Goal: Task Accomplishment & Management: Use online tool/utility

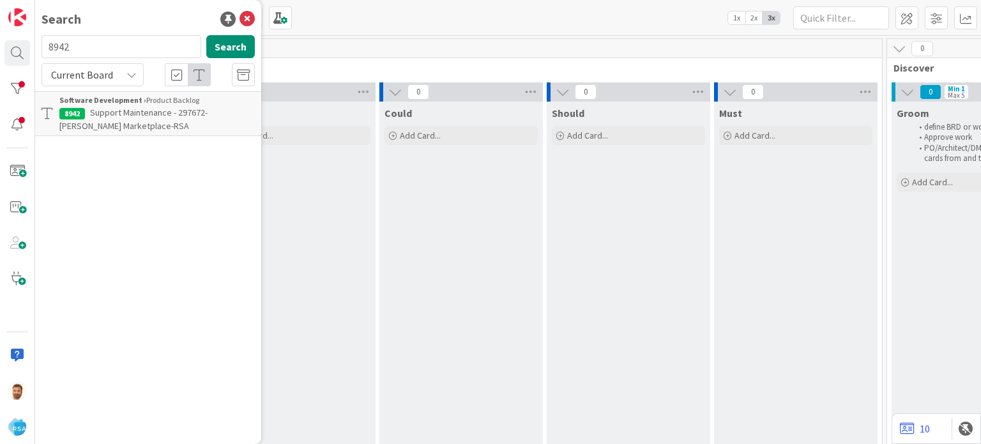
click at [176, 119] on p "Support Maintenance - 297672- [PERSON_NAME] Marketplace-RSA" at bounding box center [157, 119] width 196 height 27
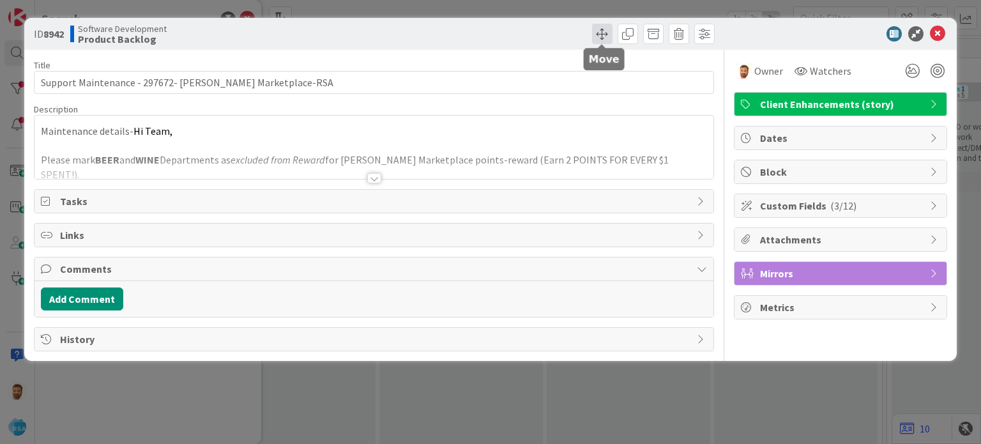
click at [601, 35] on span at bounding box center [602, 34] width 20 height 20
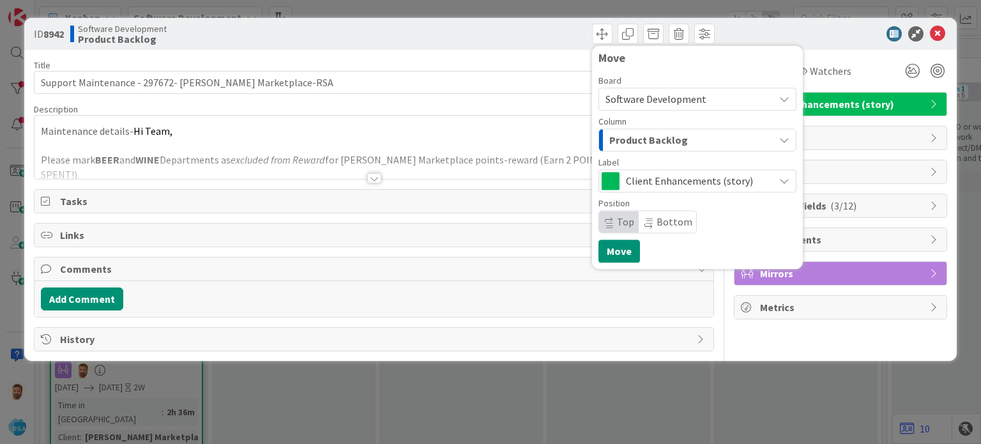
click at [637, 140] on span "Product Backlog" at bounding box center [649, 140] width 79 height 17
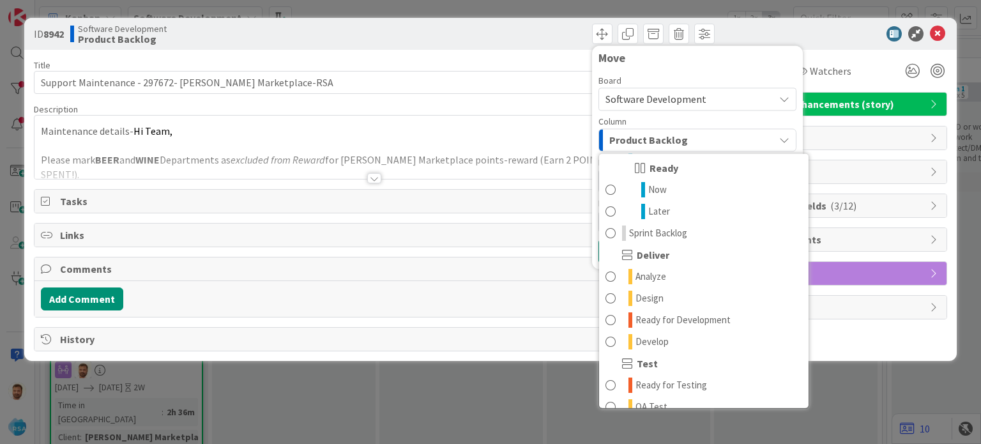
scroll to position [176, 0]
click at [654, 342] on span "Develop" at bounding box center [652, 341] width 33 height 15
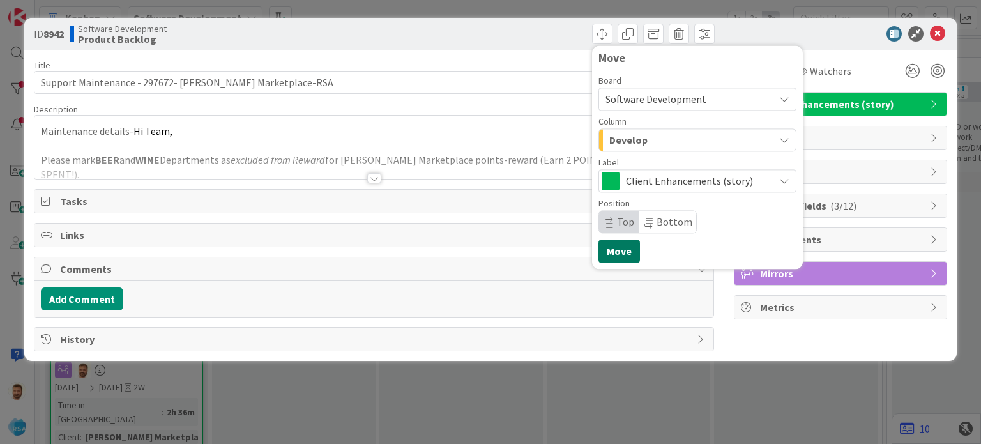
click at [621, 260] on button "Move" at bounding box center [620, 251] width 42 height 23
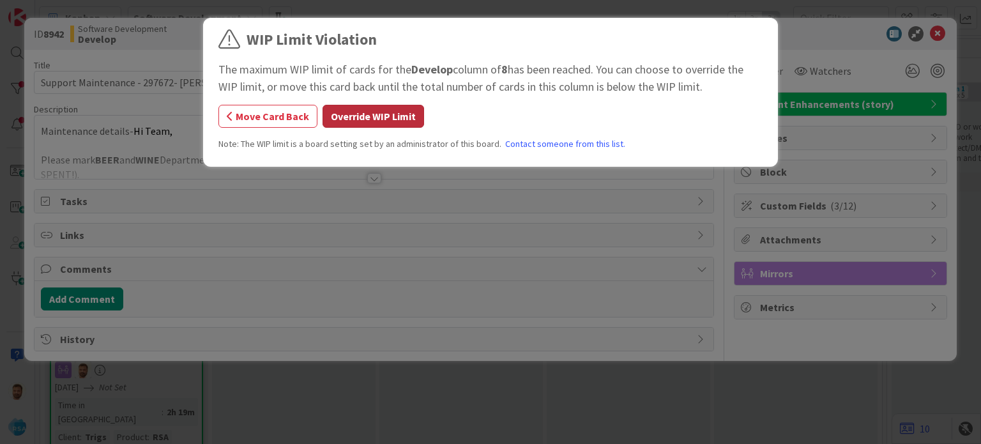
click at [394, 119] on button "Override WIP Limit" at bounding box center [374, 116] width 102 height 23
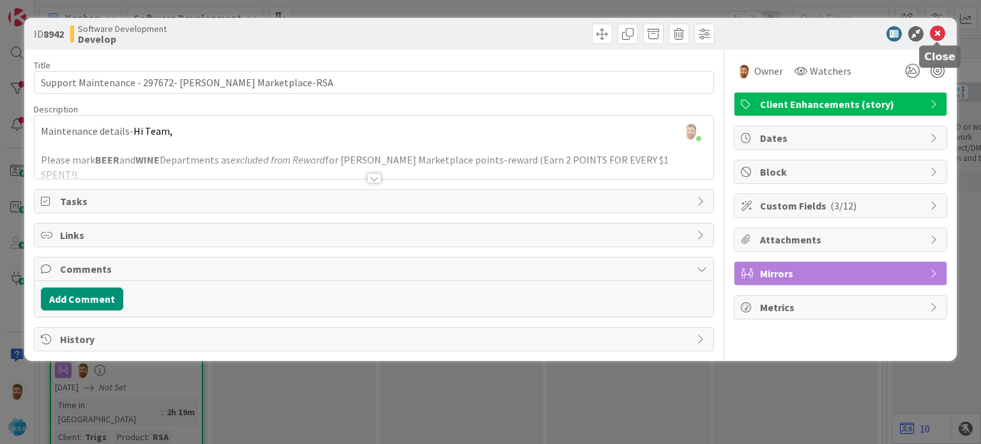
click at [943, 30] on icon at bounding box center [937, 33] width 15 height 15
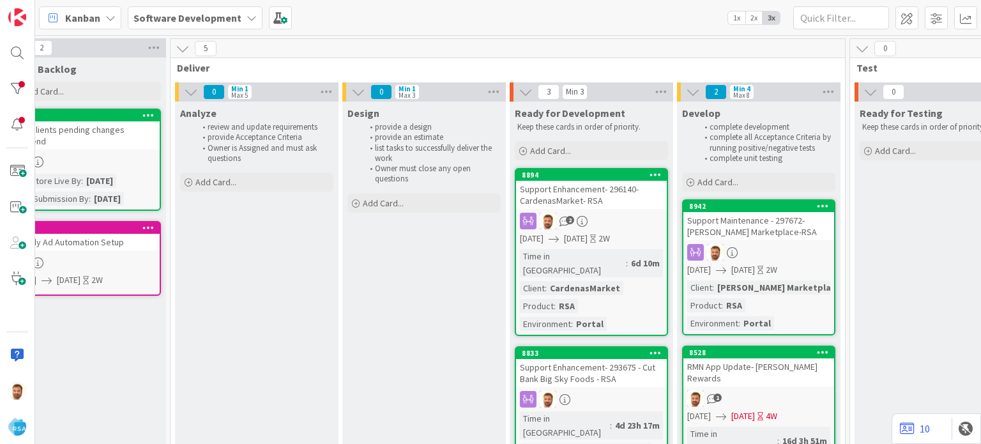
scroll to position [0, 1241]
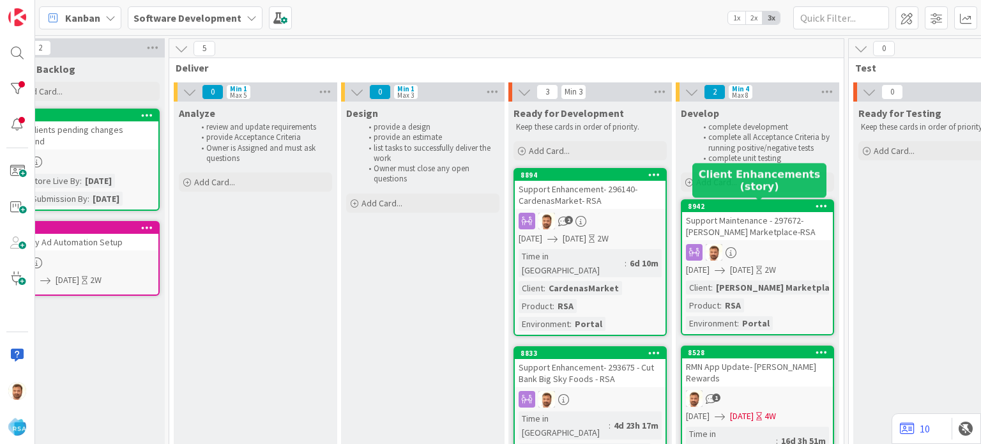
click at [711, 227] on div "Support Maintenance - 297672- [PERSON_NAME] Marketplace-RSA" at bounding box center [757, 226] width 151 height 28
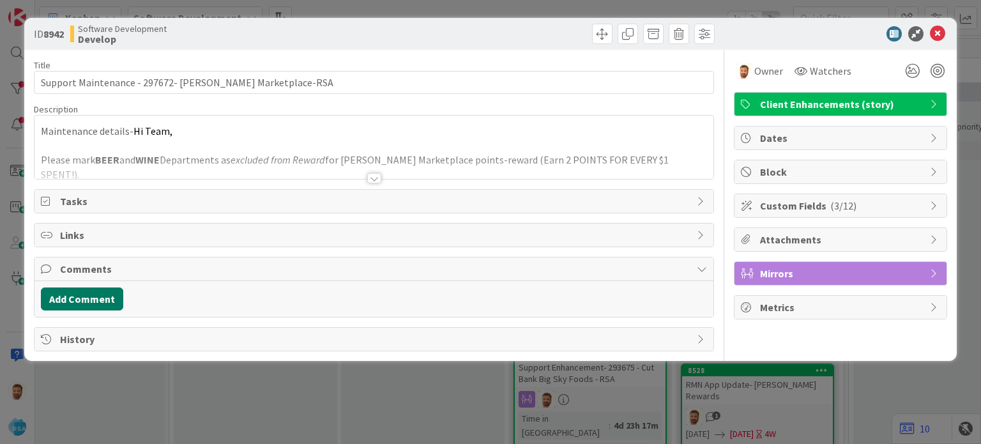
click at [100, 302] on button "Add Comment" at bounding box center [82, 299] width 82 height 23
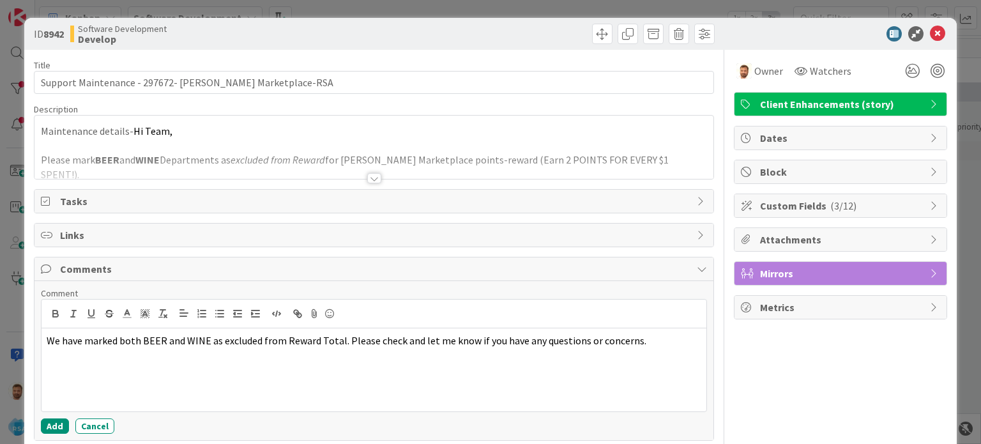
scroll to position [56, 0]
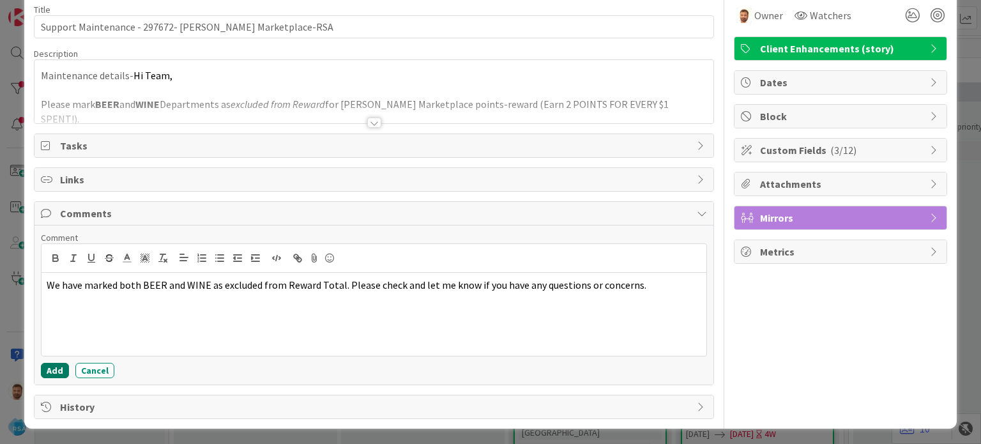
click at [50, 372] on button "Add" at bounding box center [55, 370] width 28 height 15
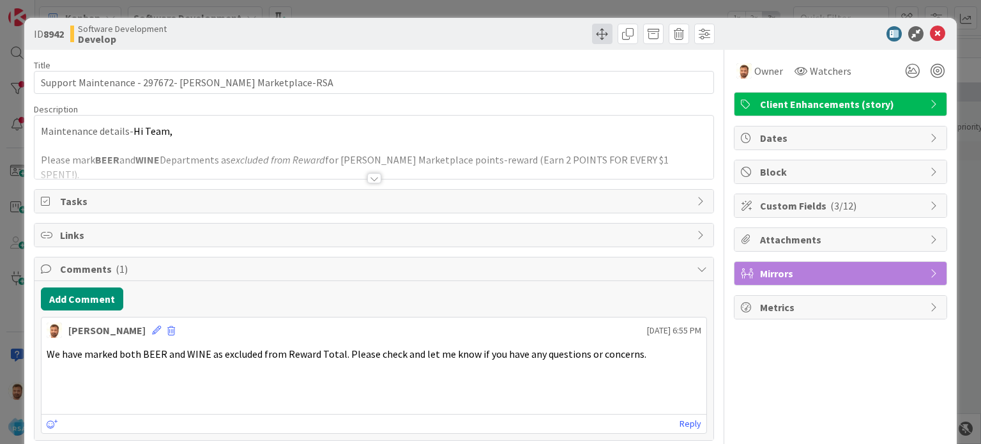
click at [594, 29] on span at bounding box center [602, 34] width 20 height 20
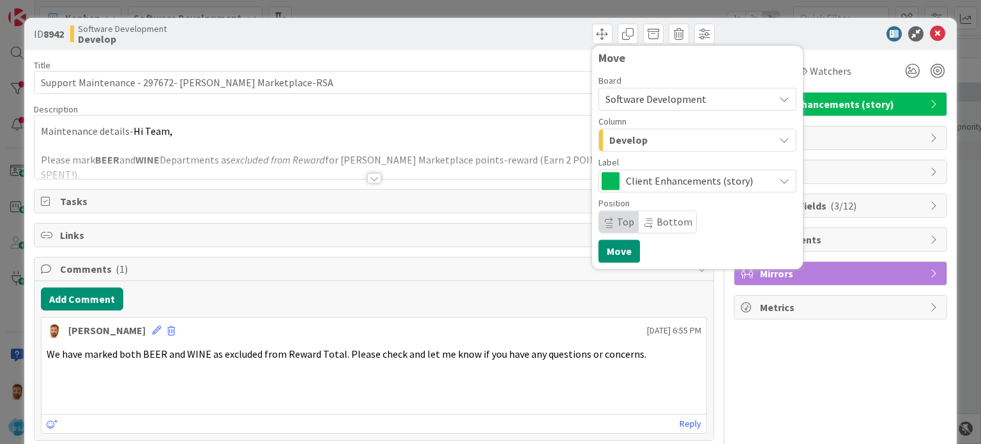
click at [629, 148] on div "Develop" at bounding box center [690, 140] width 168 height 20
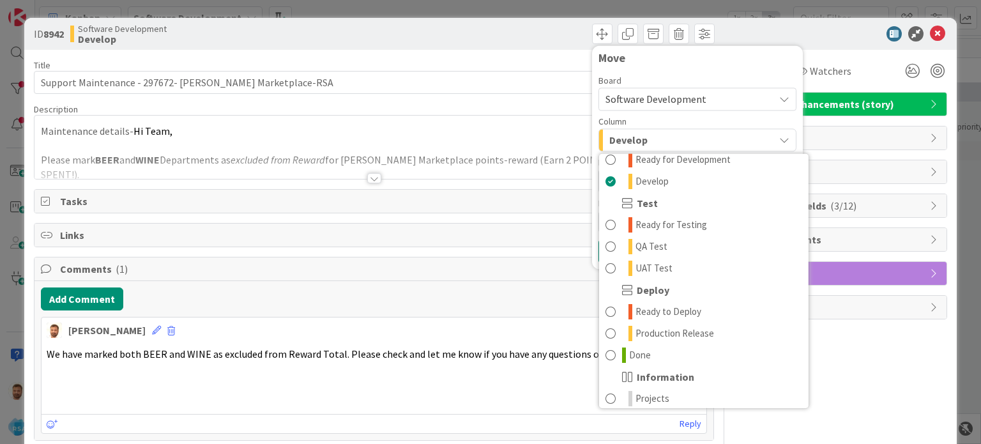
scroll to position [337, 0]
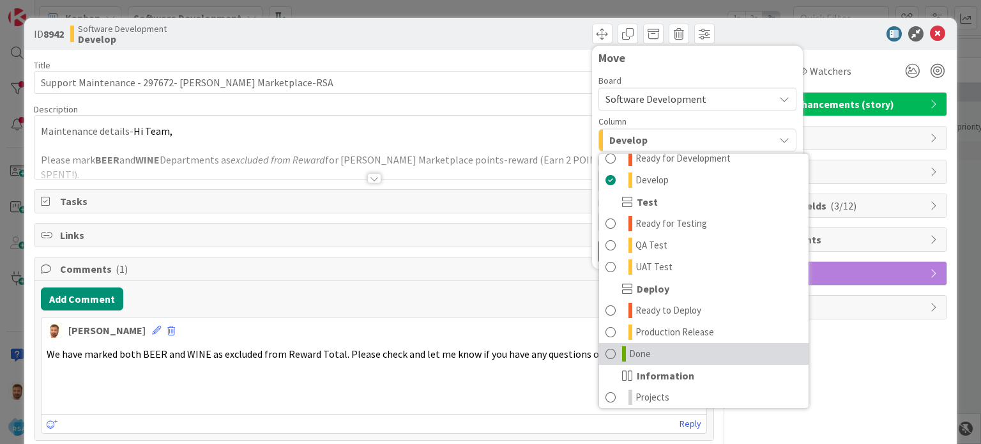
click at [638, 351] on span "Done" at bounding box center [640, 353] width 22 height 15
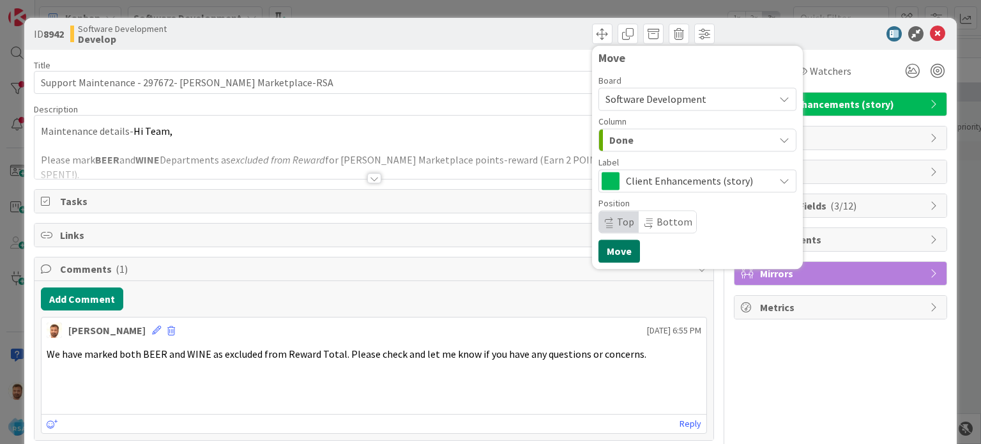
click at [608, 254] on button "Move" at bounding box center [620, 251] width 42 height 23
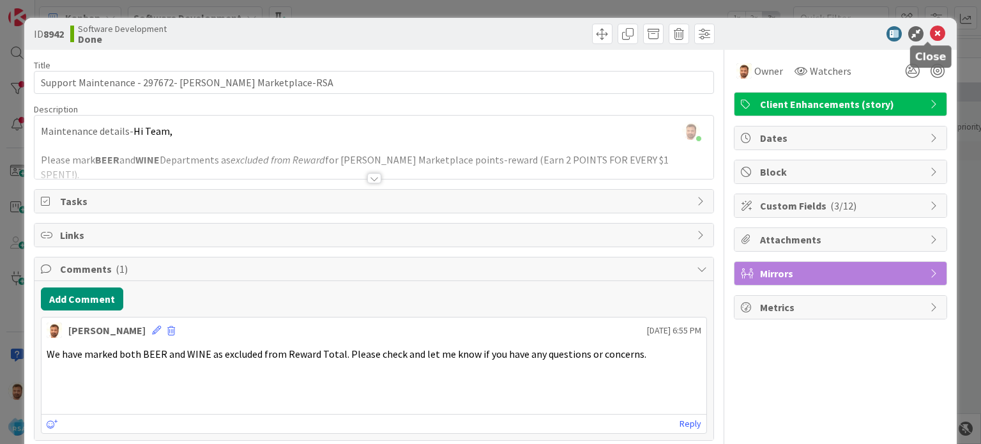
click at [931, 30] on icon at bounding box center [937, 33] width 15 height 15
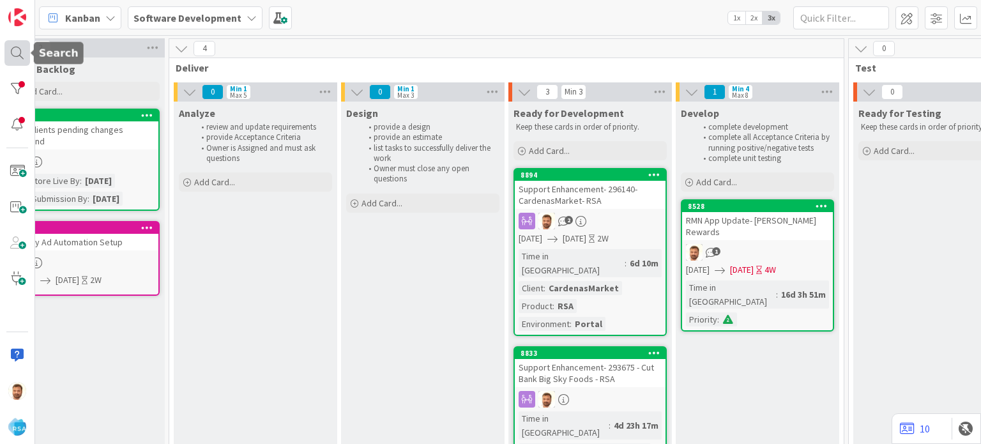
click at [13, 48] on div at bounding box center [17, 53] width 26 height 26
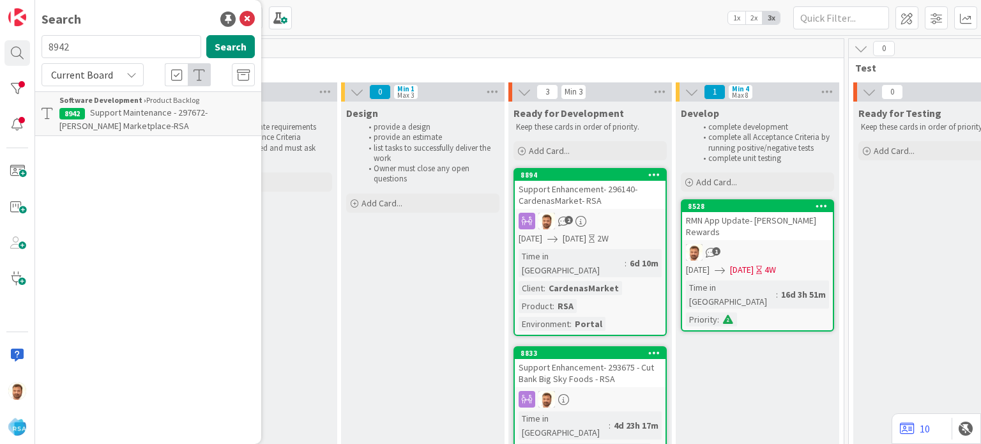
click at [72, 37] on input "8942" at bounding box center [122, 46] width 160 height 23
type input "8944"
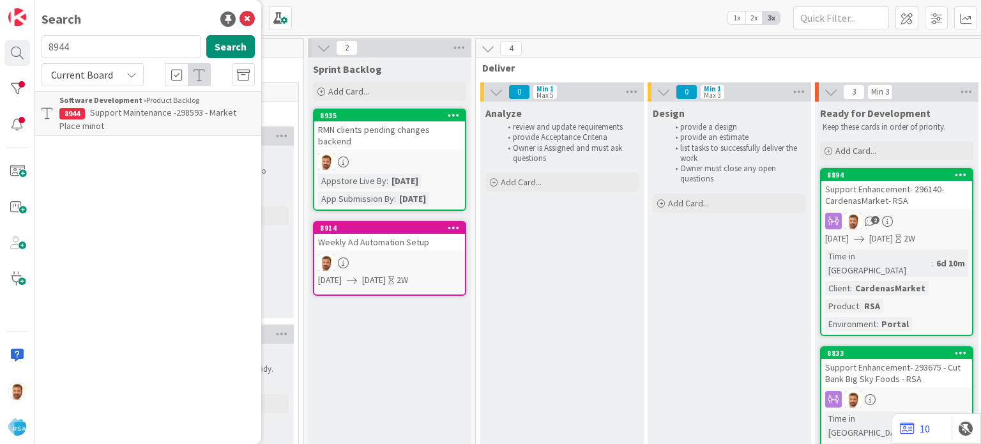
scroll to position [0, 933]
click at [248, 15] on icon at bounding box center [247, 19] width 15 height 15
